Goal: Information Seeking & Learning: Learn about a topic

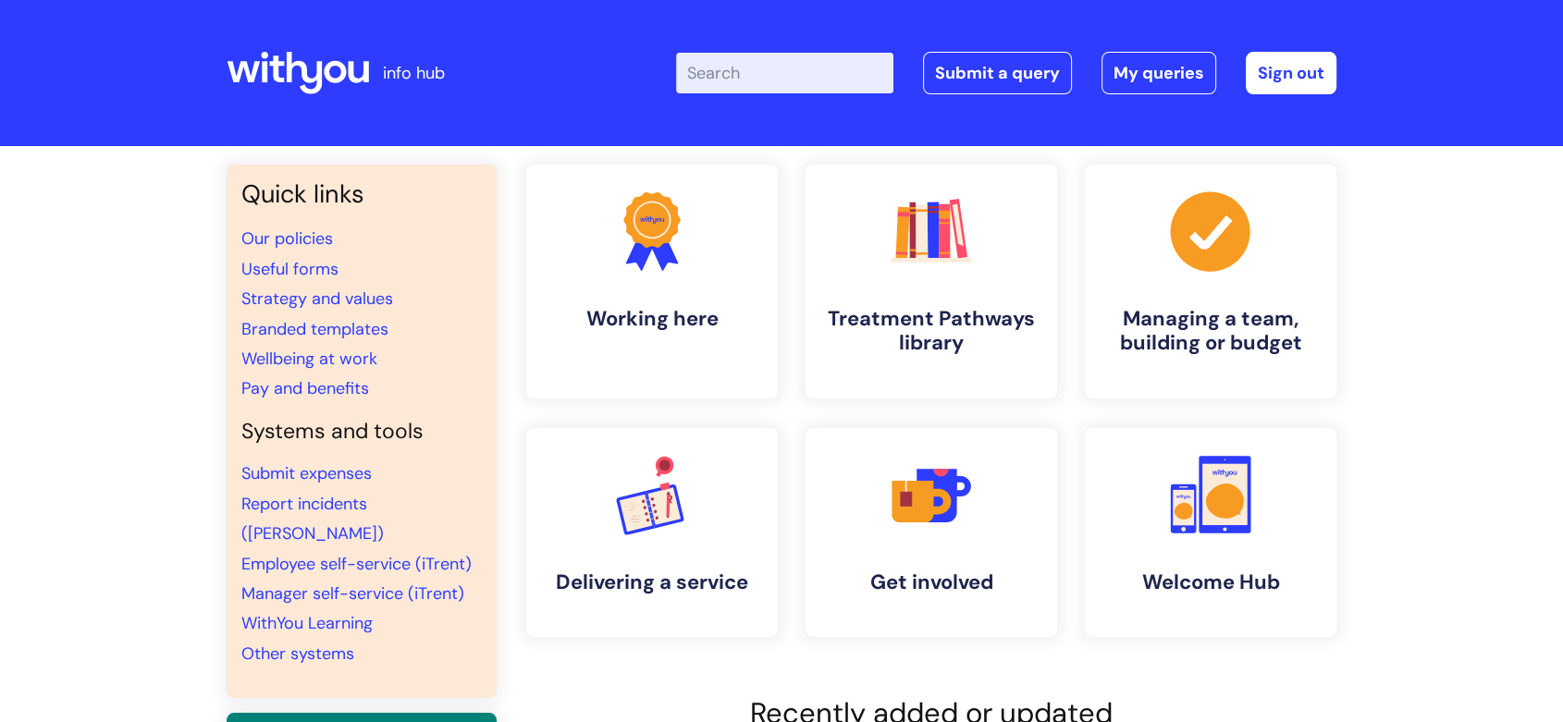
click at [758, 68] on input "Enter your search term here..." at bounding box center [784, 73] width 217 height 41
type input "access to work"
click button "Search" at bounding box center [0, 0] width 0 height 0
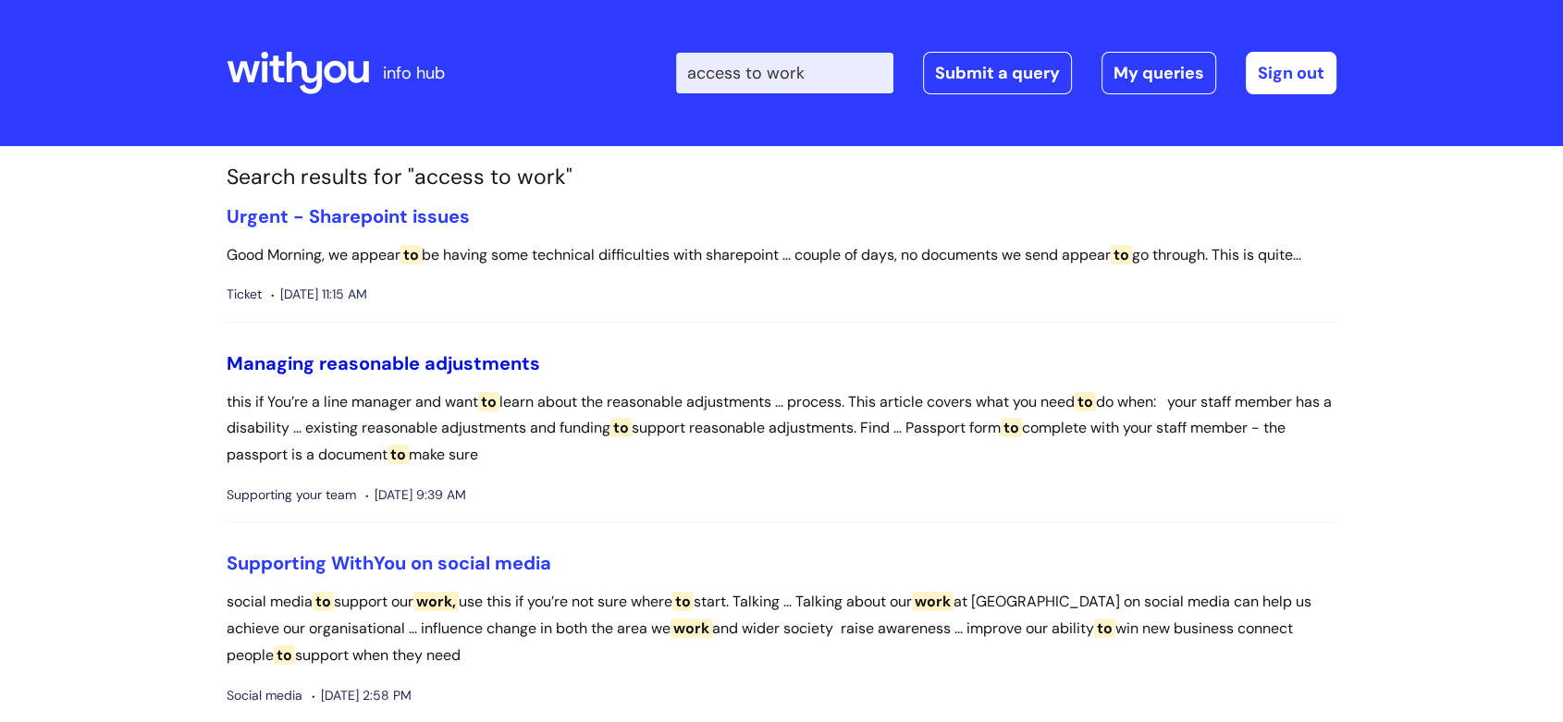
click at [415, 358] on link "Managing reasonable adjustments" at bounding box center [383, 363] width 313 height 24
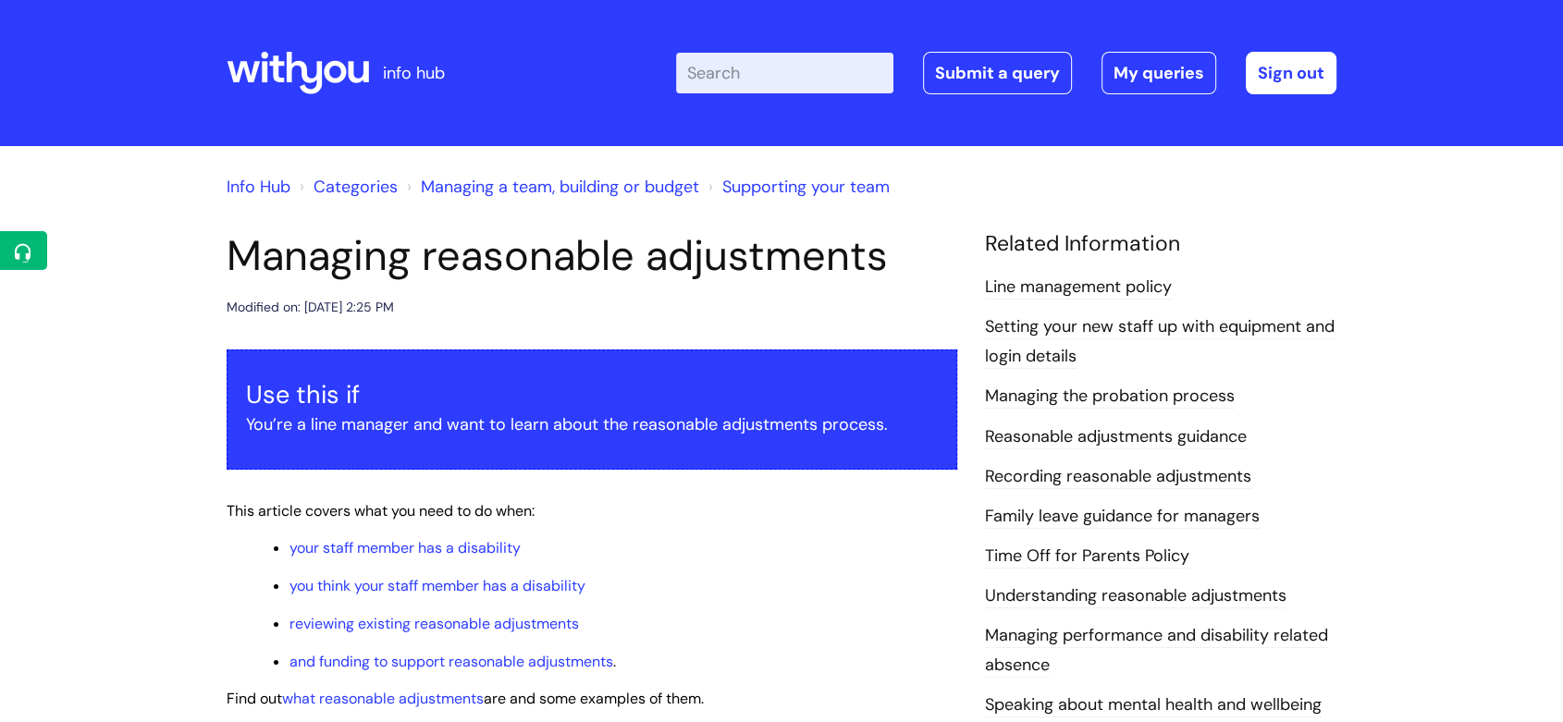
click at [753, 84] on input "Enter your search term here..." at bounding box center [784, 73] width 217 height 41
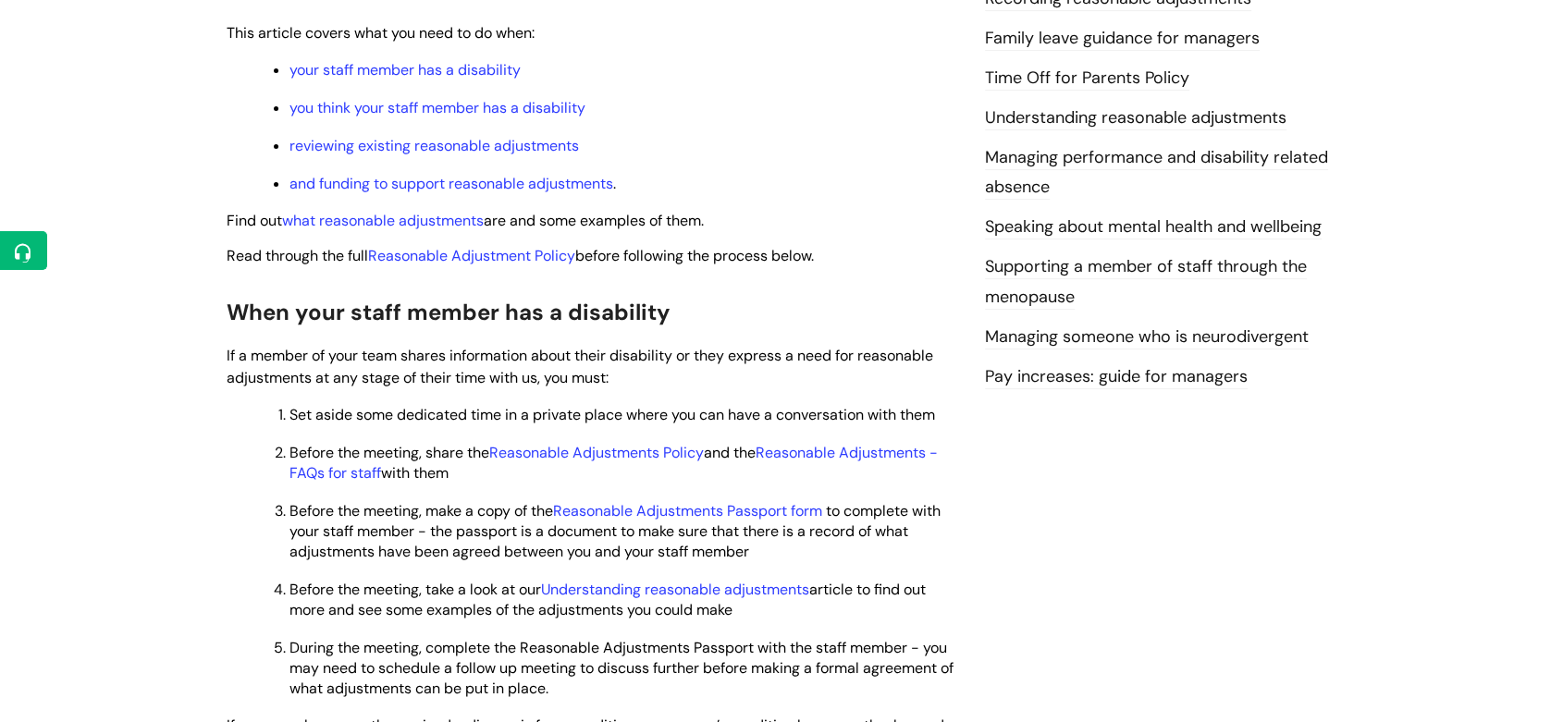
scroll to position [513, 0]
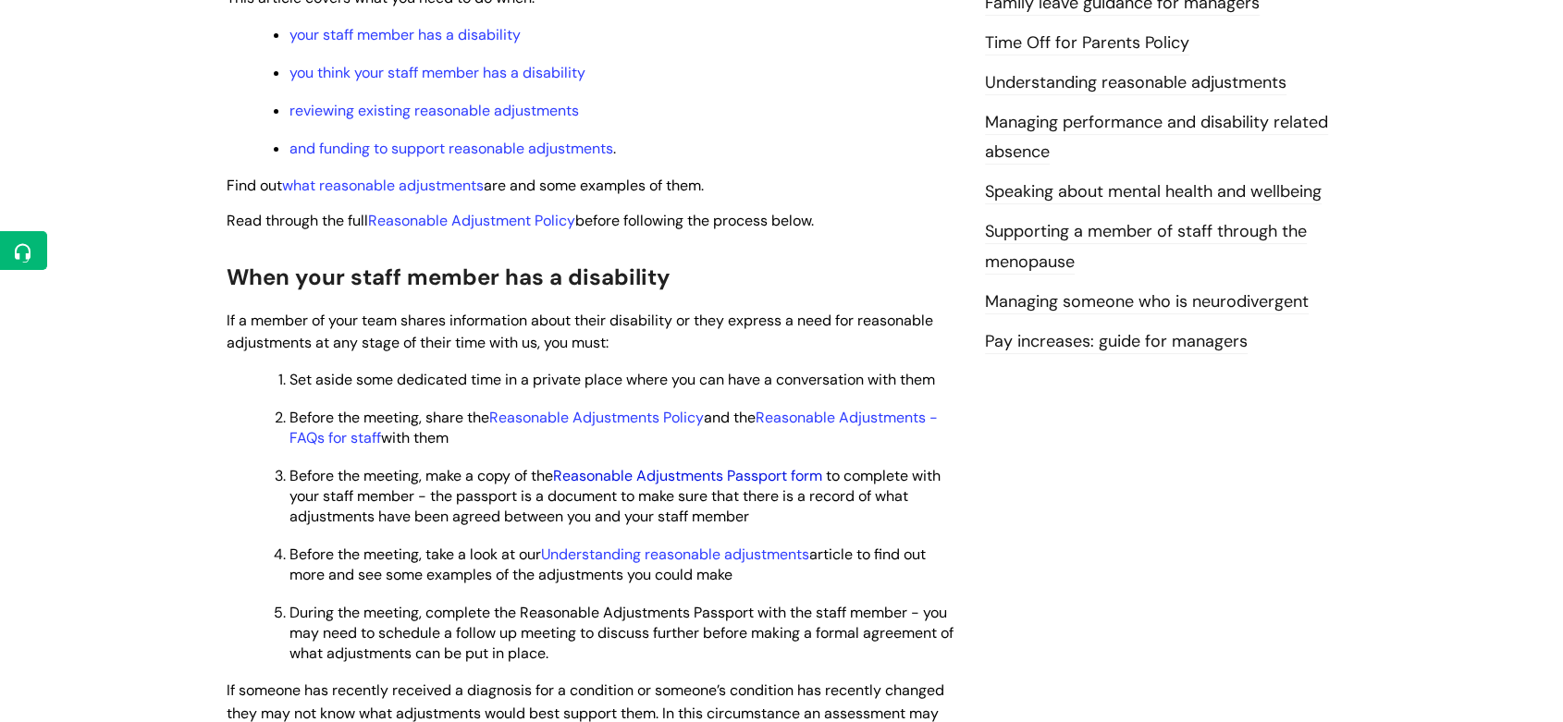
click at [731, 480] on link "Reasonable Adjustments Passport form" at bounding box center [687, 475] width 269 height 19
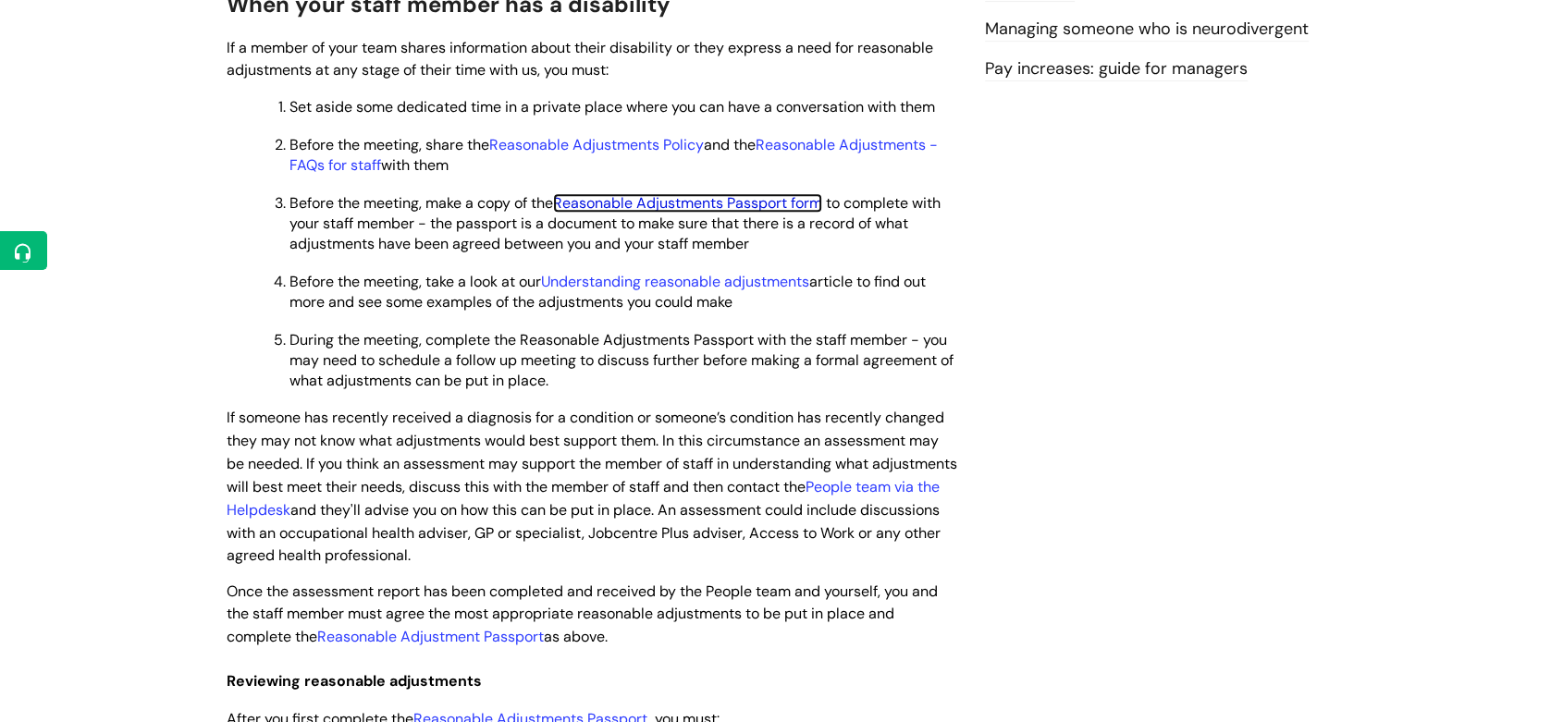
scroll to position [821, 0]
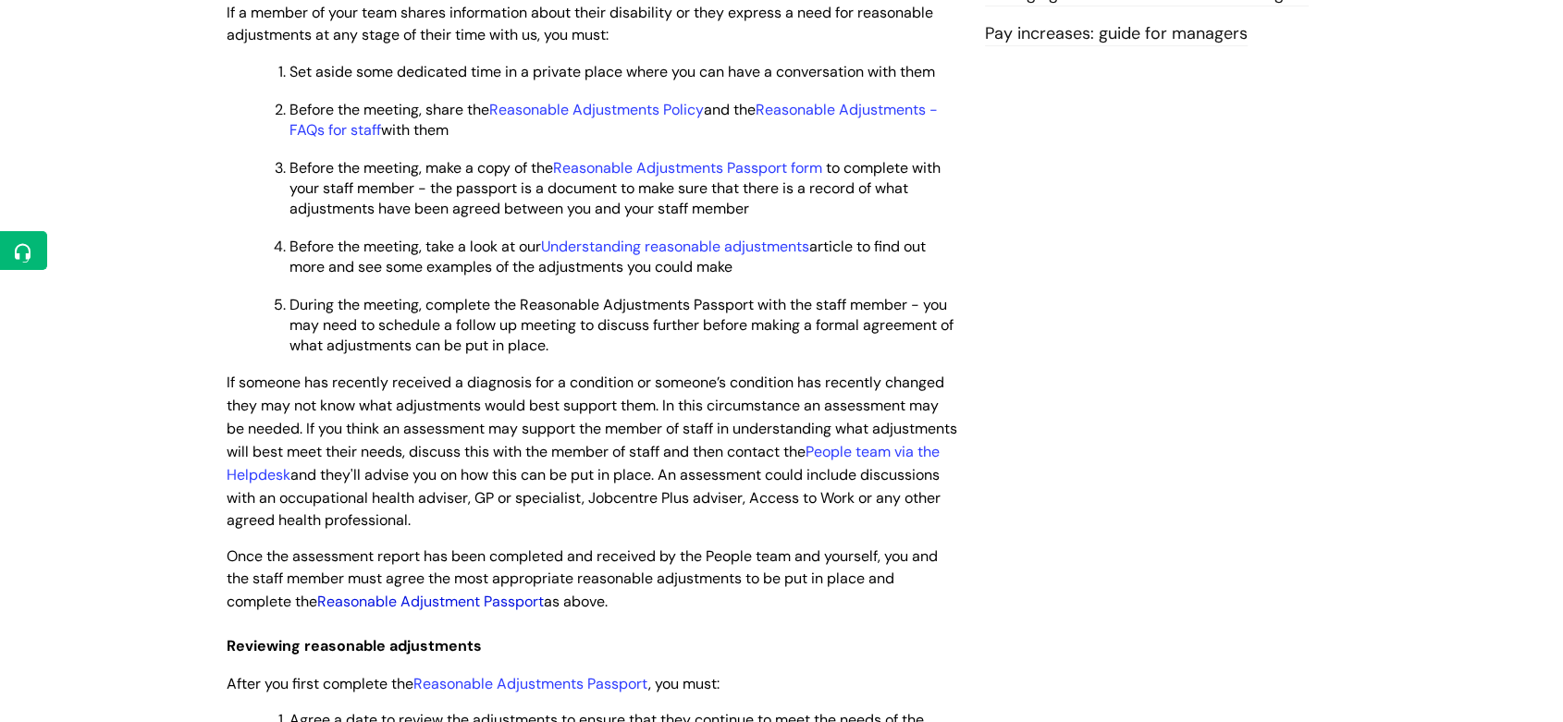
click at [498, 609] on link "Reasonable Adjustment Passport" at bounding box center [430, 601] width 227 height 19
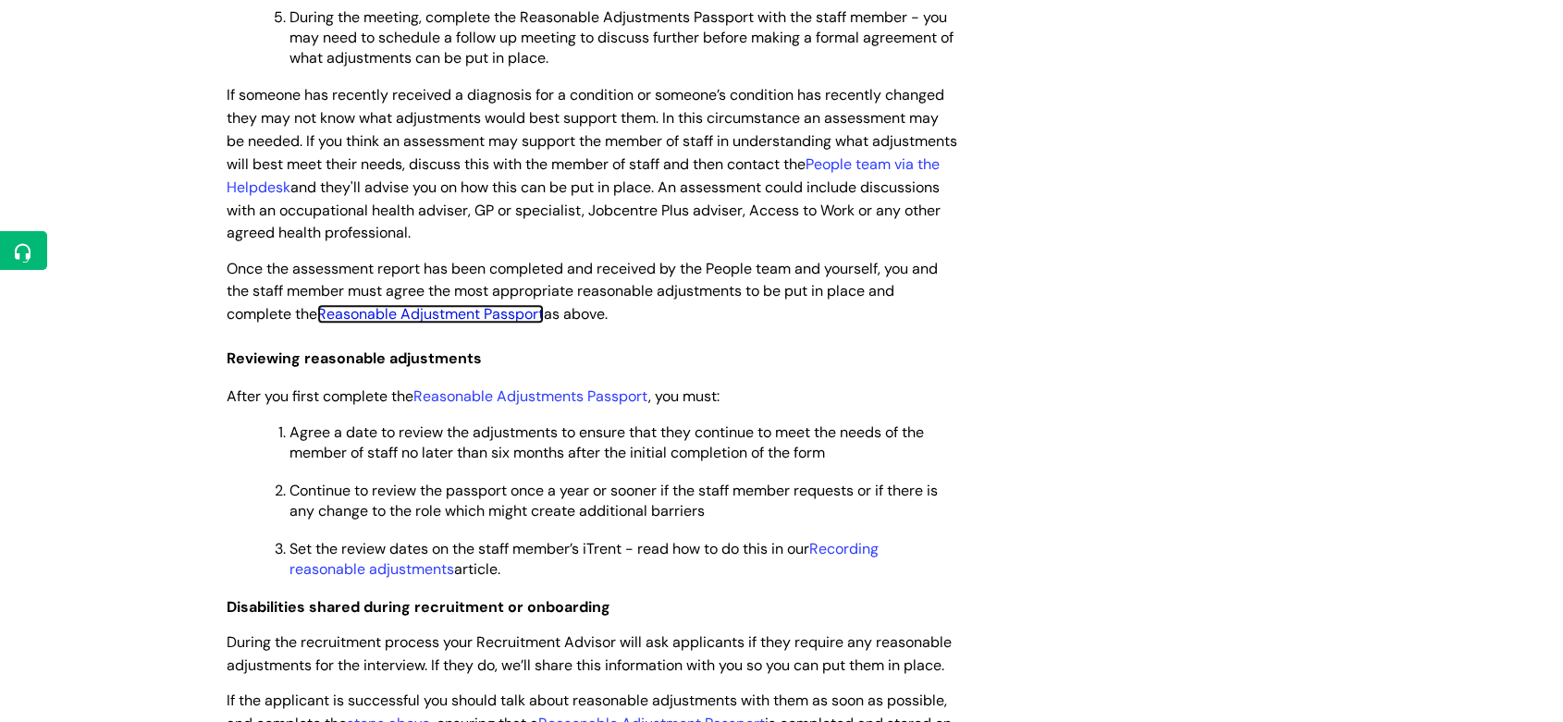
scroll to position [1130, 0]
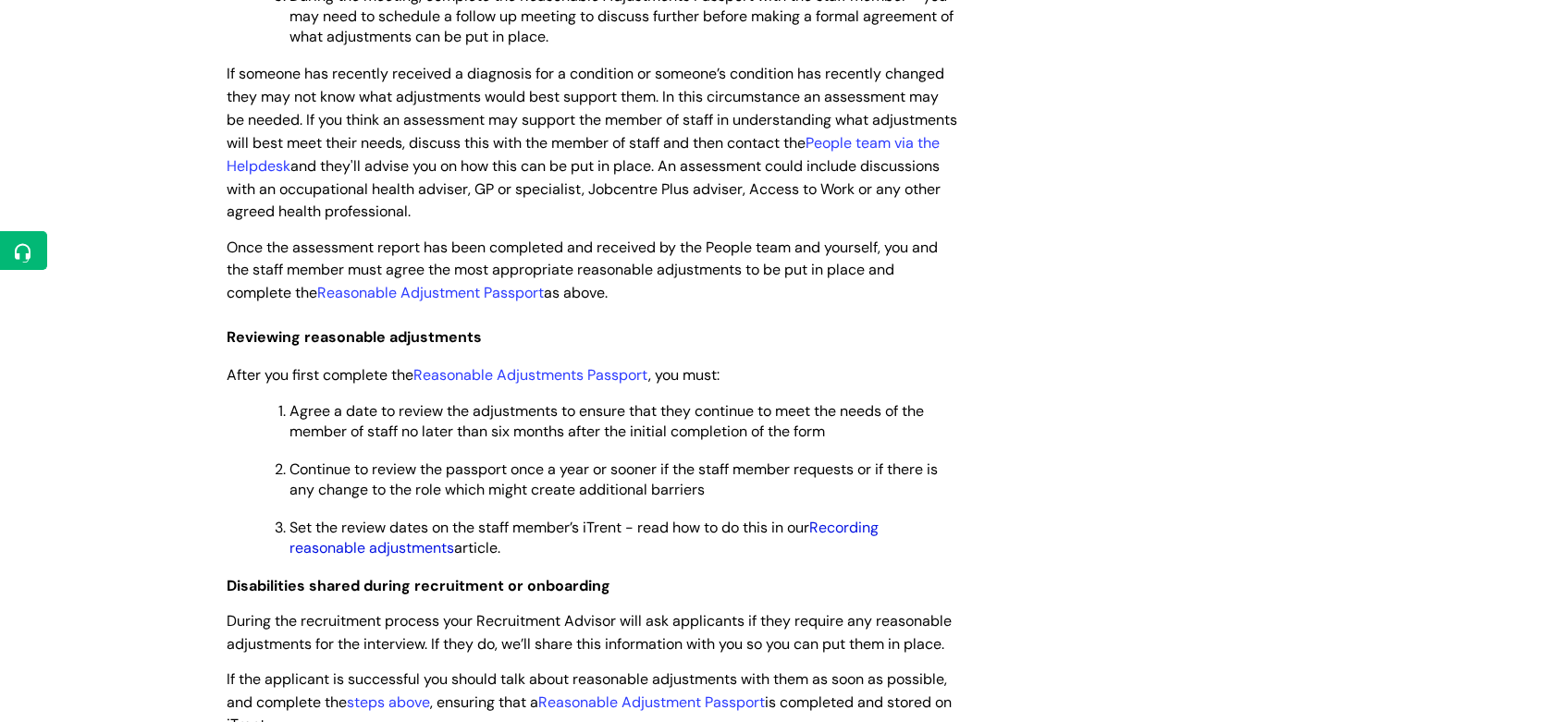
click at [420, 548] on link "Recording reasonable adjustments" at bounding box center [583, 538] width 589 height 40
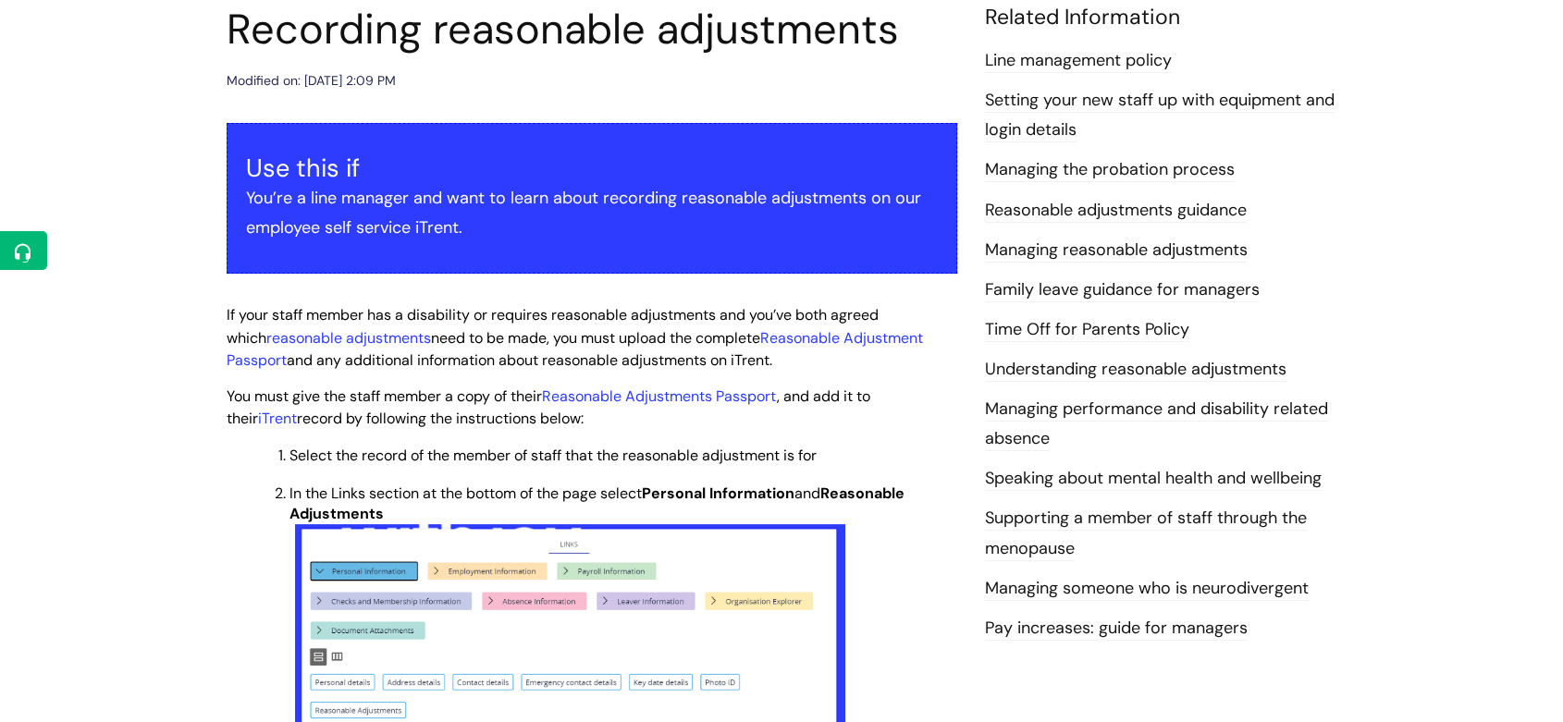
scroll to position [205, 0]
